Goal: Task Accomplishment & Management: Manage account settings

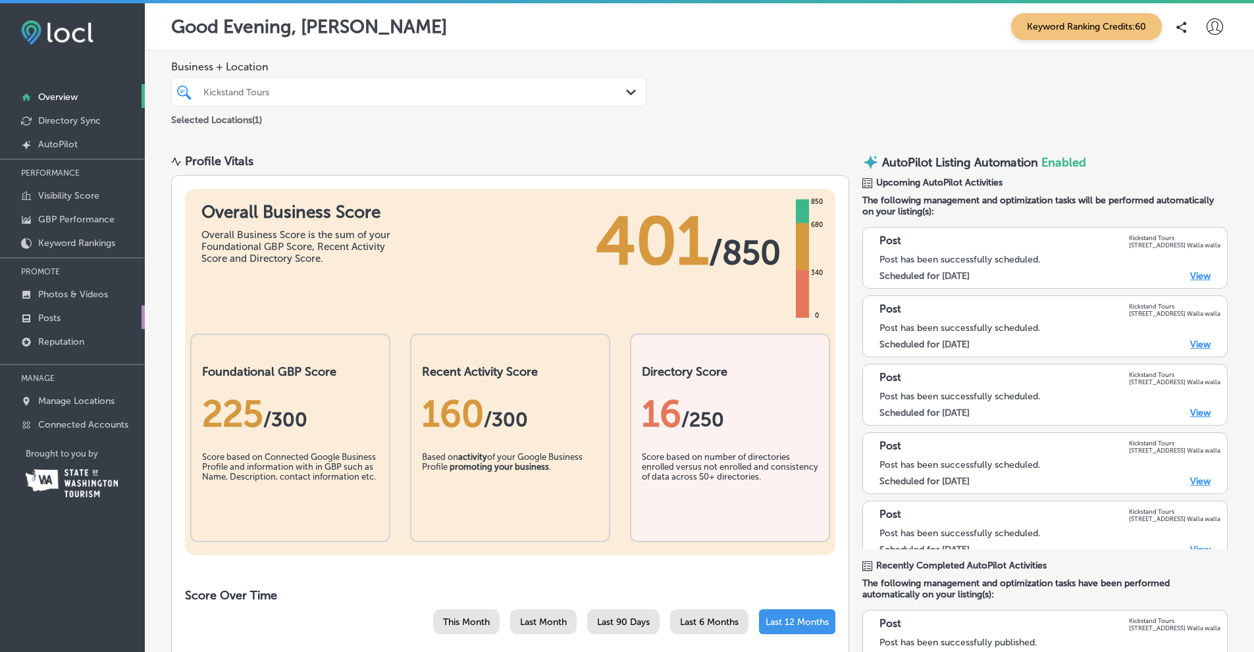
click at [48, 315] on p "Posts" at bounding box center [49, 318] width 22 height 11
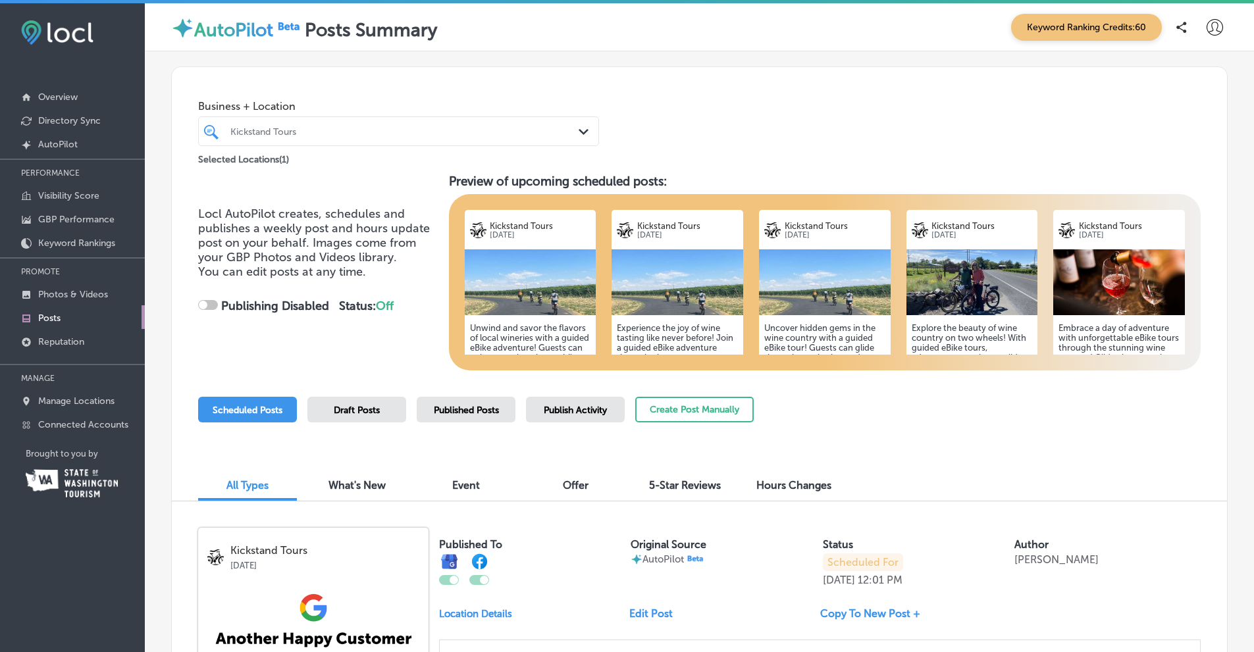
checkbox input "true"
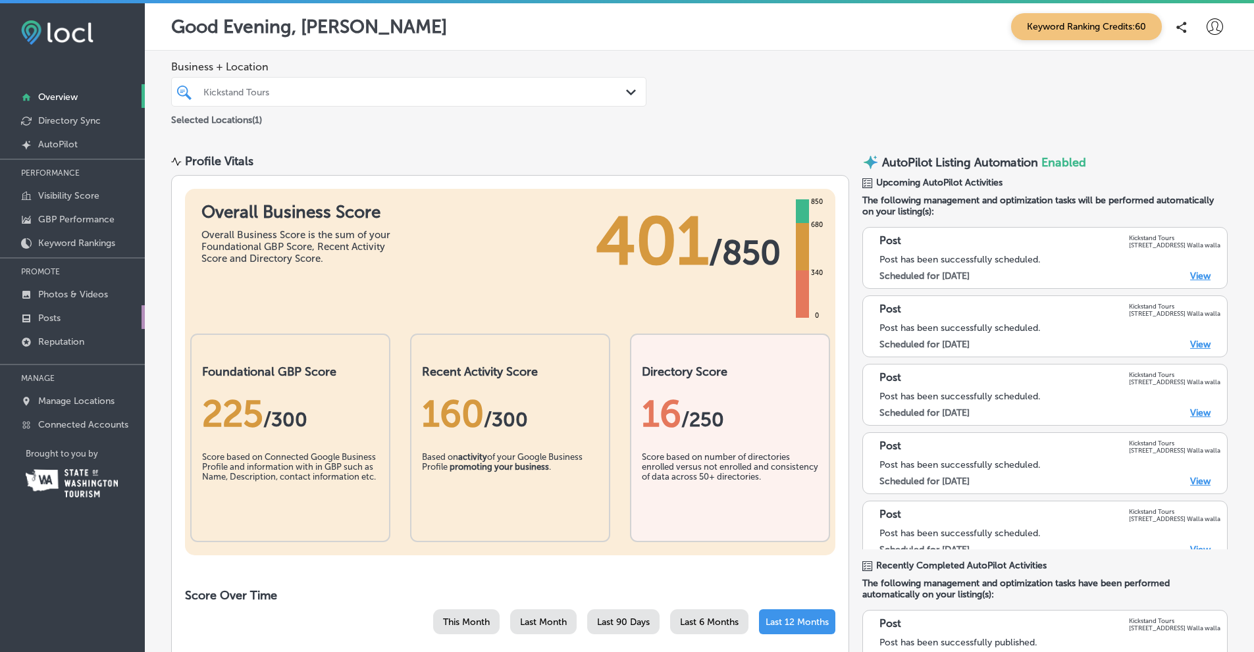
click at [49, 316] on p "Posts" at bounding box center [49, 318] width 22 height 11
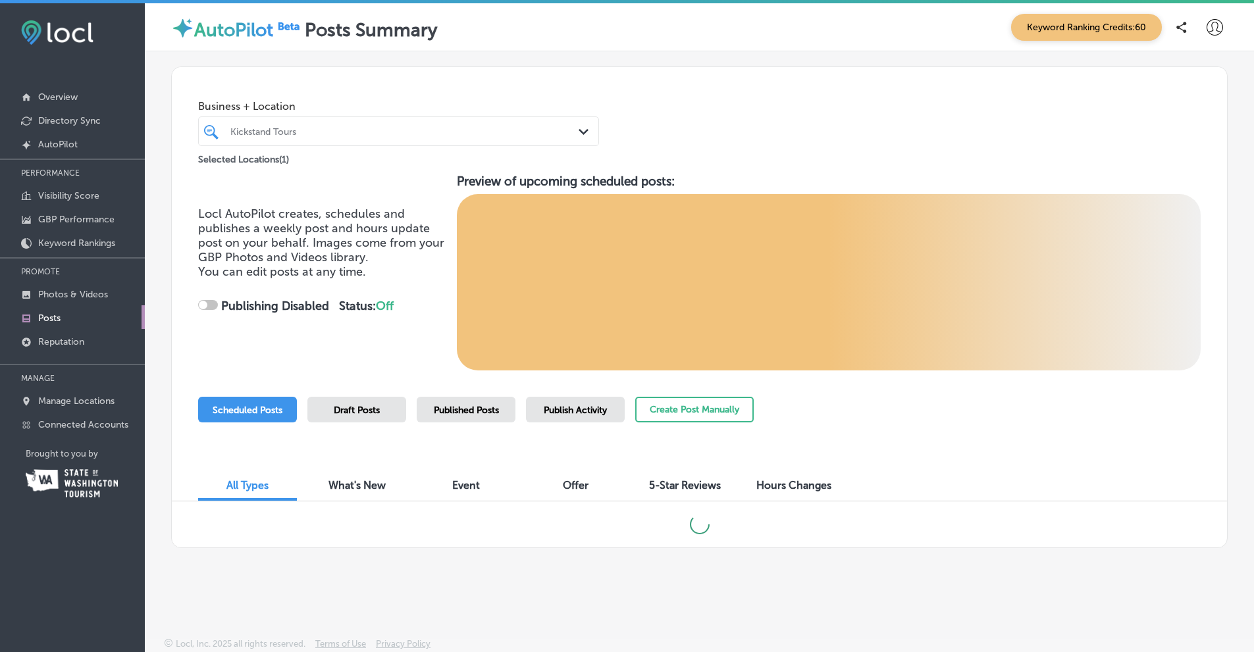
checkbox input "true"
